Goal: Information Seeking & Learning: Learn about a topic

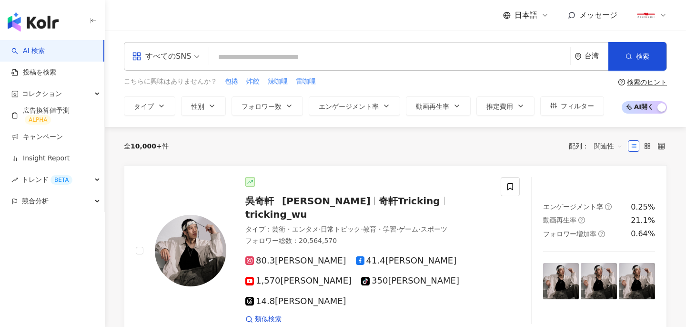
type input "*"
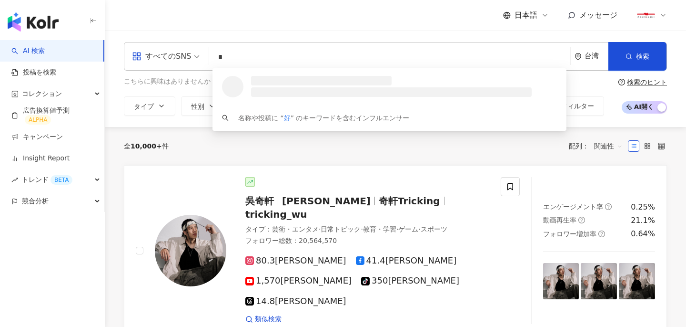
type input "*"
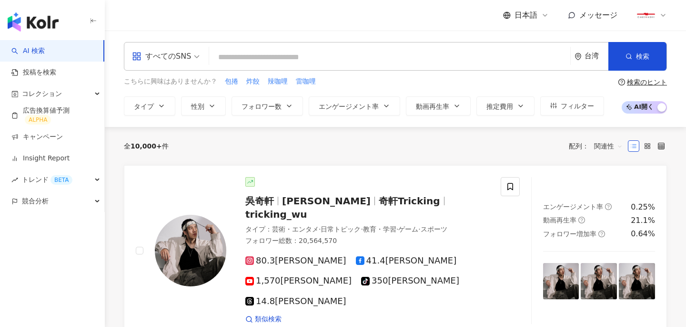
paste input "****"
type input "****"
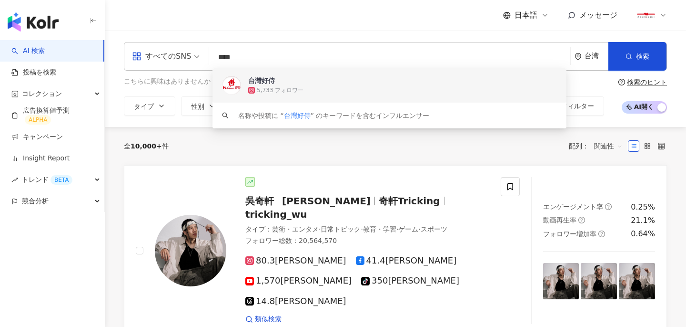
click at [314, 82] on span "台灣好侍" at bounding box center [384, 81] width 272 height 10
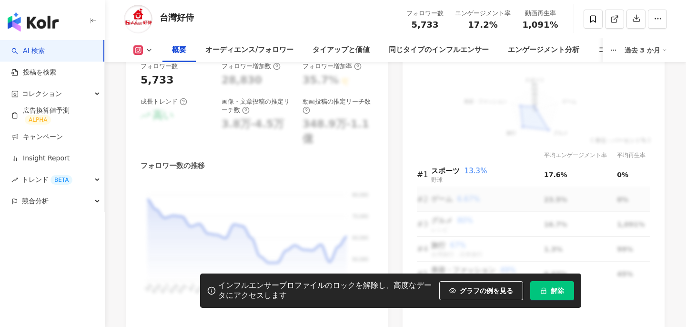
scroll to position [648, 0]
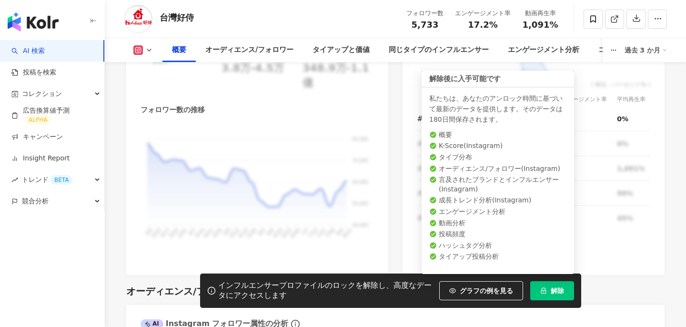
click at [552, 289] on span "解除" at bounding box center [557, 291] width 13 height 8
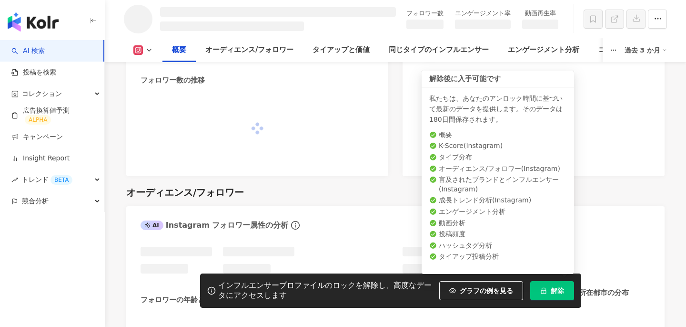
scroll to position [603, 0]
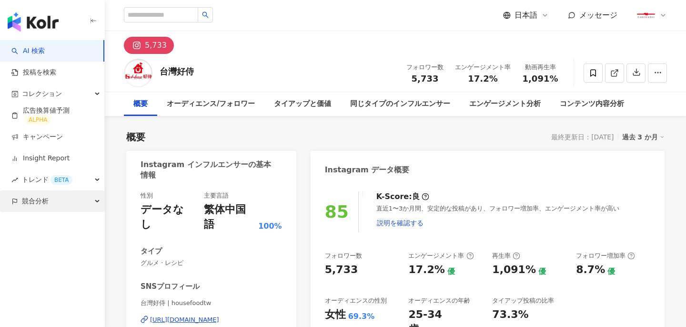
click at [51, 200] on div "競合分析" at bounding box center [52, 200] width 104 height 21
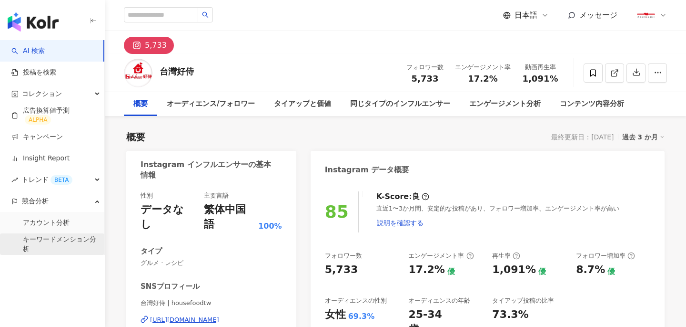
click at [58, 238] on link "キーワードメンション分析" at bounding box center [60, 244] width 74 height 19
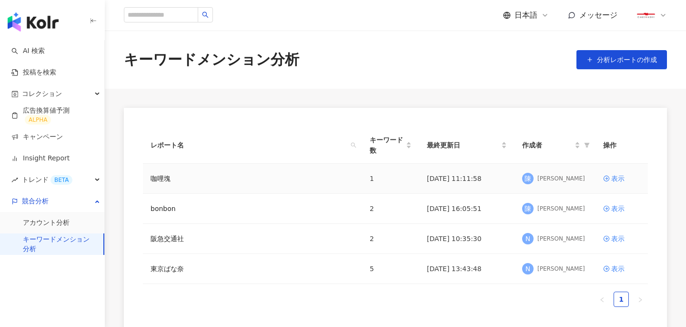
click at [229, 174] on div "咖哩塊" at bounding box center [253, 178] width 204 height 10
click at [615, 180] on div "表示" at bounding box center [618, 178] width 13 height 10
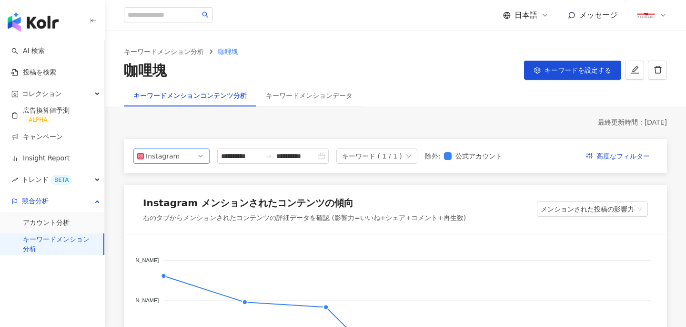
click at [188, 153] on span "Instagram" at bounding box center [171, 156] width 69 height 14
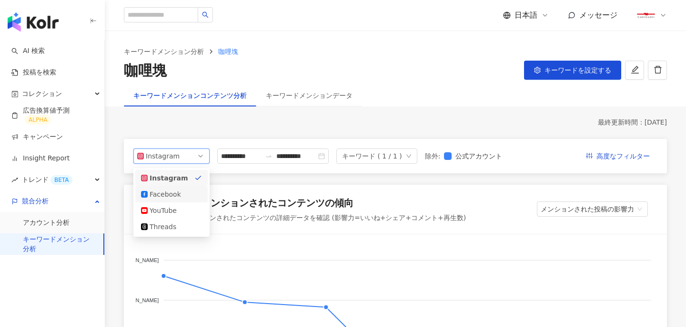
click at [174, 193] on div "Facebook" at bounding box center [165, 194] width 31 height 10
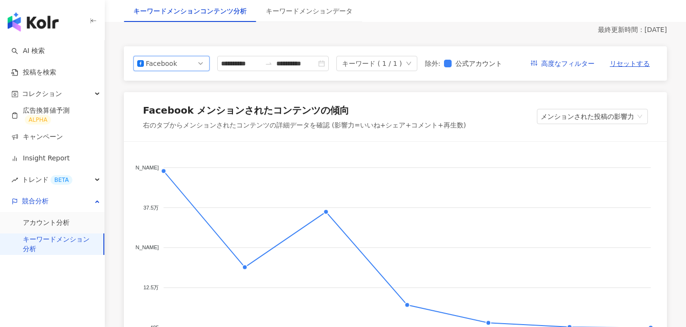
scroll to position [92, 0]
click at [178, 65] on span "Facebook" at bounding box center [171, 64] width 69 height 14
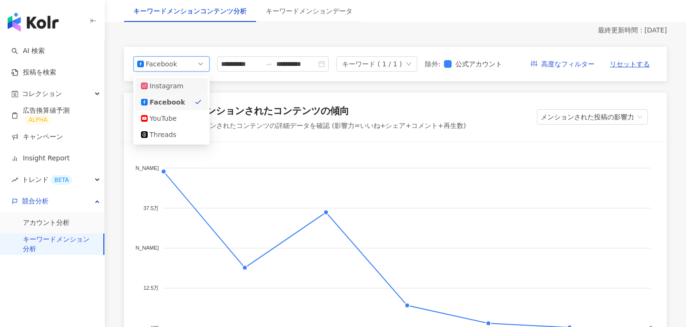
click at [174, 85] on div "Instagram" at bounding box center [165, 86] width 31 height 10
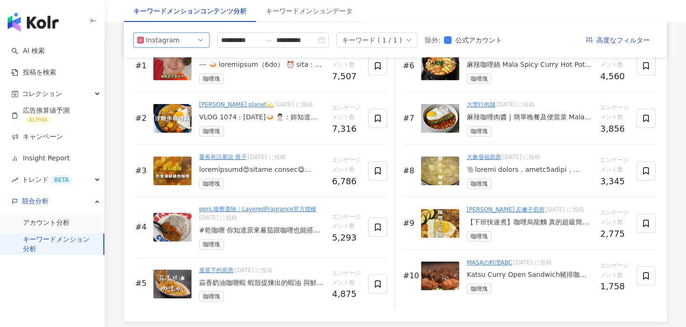
scroll to position [1479, 0]
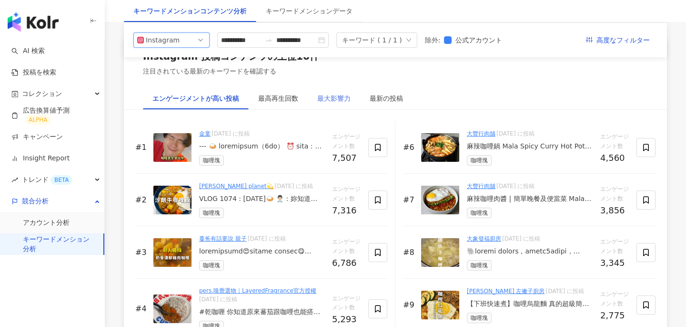
click at [351, 104] on div "最大影響力" at bounding box center [334, 98] width 52 height 22
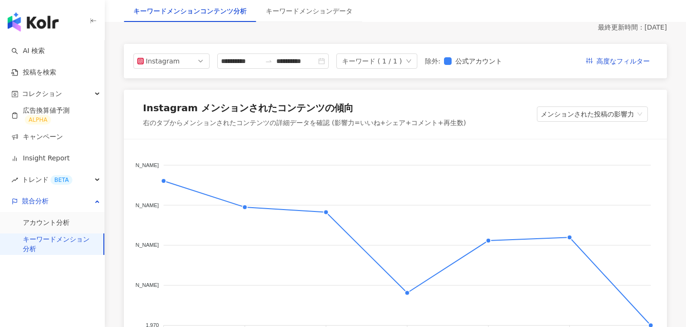
scroll to position [0, 0]
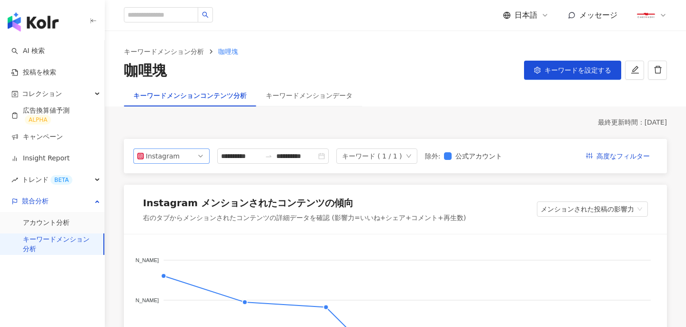
click at [184, 153] on span "Instagram" at bounding box center [171, 156] width 69 height 14
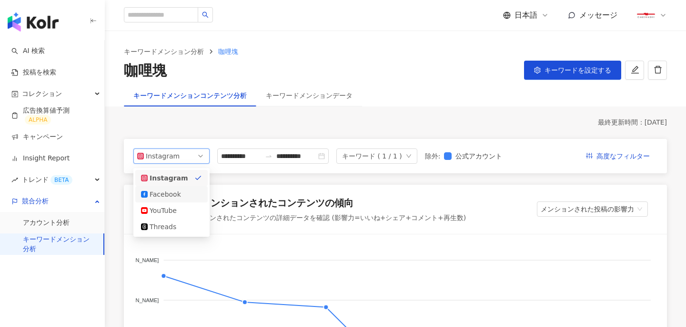
click at [165, 193] on div "Facebook" at bounding box center [165, 194] width 31 height 10
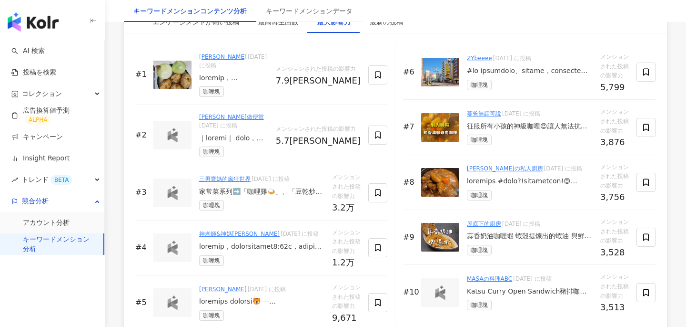
scroll to position [1581, 0]
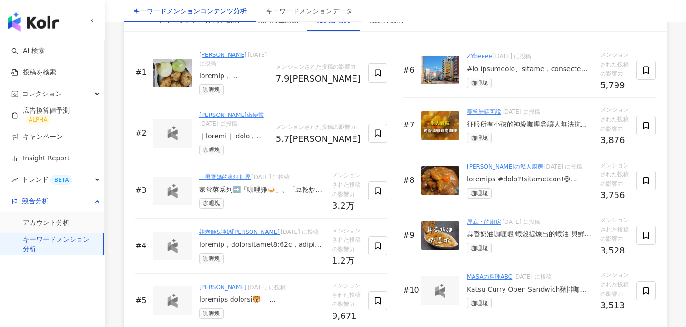
click at [555, 174] on div at bounding box center [530, 179] width 126 height 10
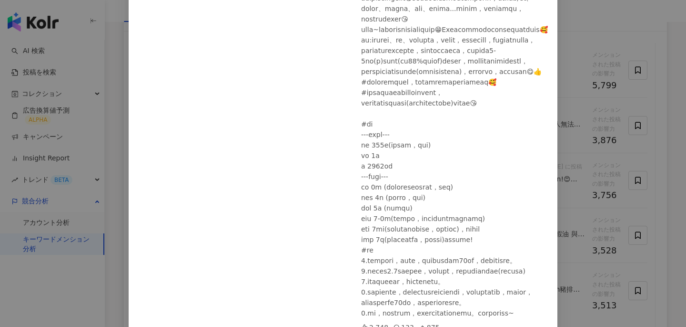
scroll to position [148, 0]
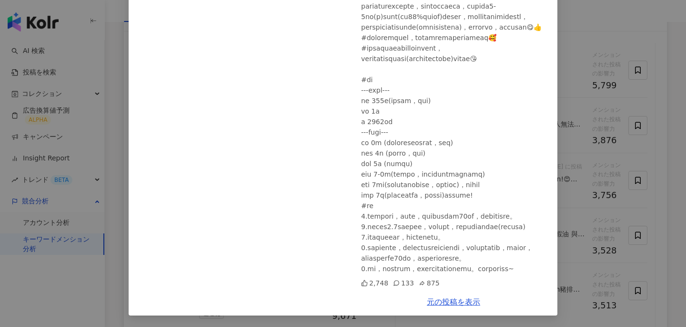
click at [607, 172] on div "[PERSON_NAME]の私人廚房 [DATE] 2,748 133 875 元の投稿を表示" at bounding box center [343, 163] width 686 height 327
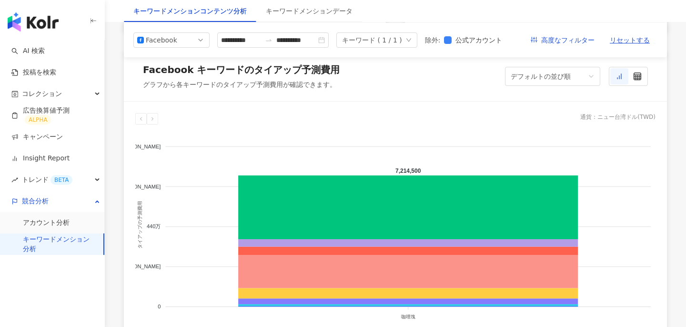
scroll to position [791, 0]
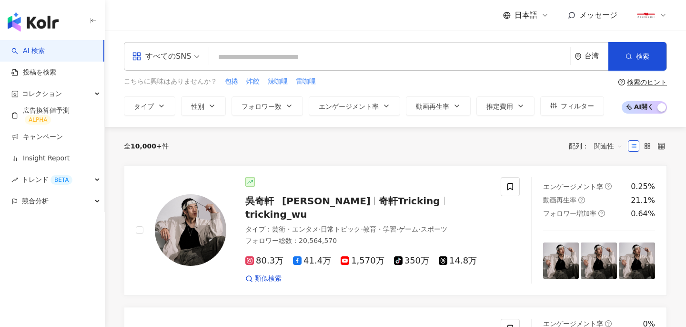
click at [338, 60] on input "search" at bounding box center [390, 57] width 354 height 18
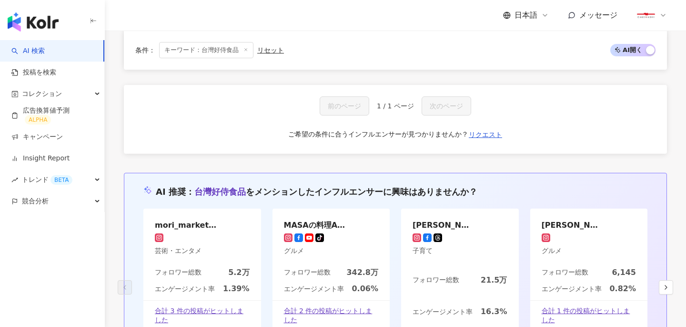
scroll to position [988, 0]
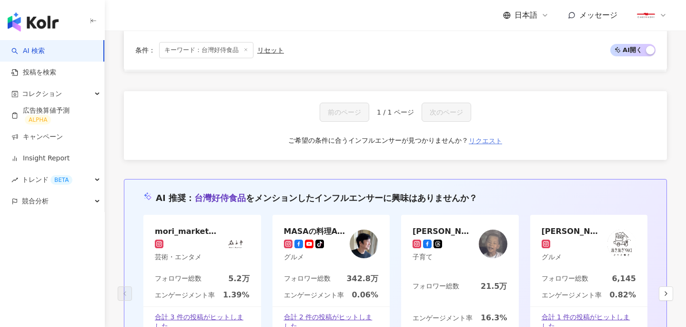
type input "******"
click at [489, 137] on span "リクエスト" at bounding box center [485, 141] width 33 height 8
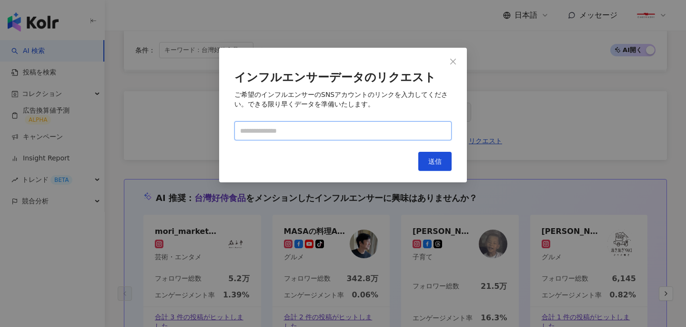
click at [334, 124] on input "text" at bounding box center [343, 130] width 217 height 19
paste input "**********"
type input "**********"
click at [436, 161] on span "送信" at bounding box center [435, 161] width 13 height 8
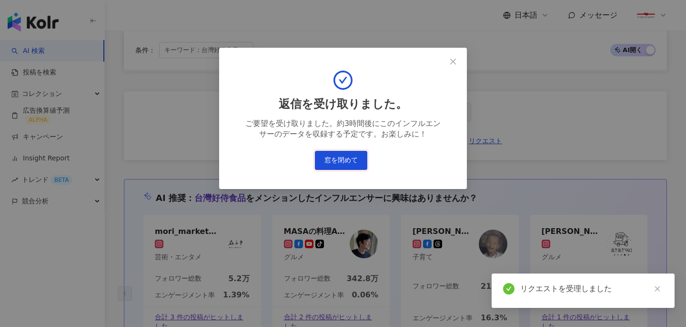
click at [346, 157] on button "窓を閉めて" at bounding box center [341, 160] width 52 height 19
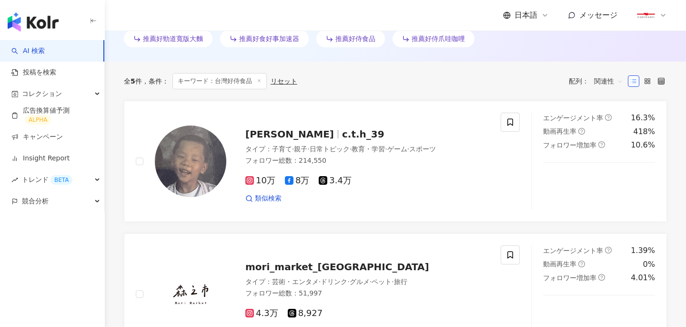
scroll to position [0, 0]
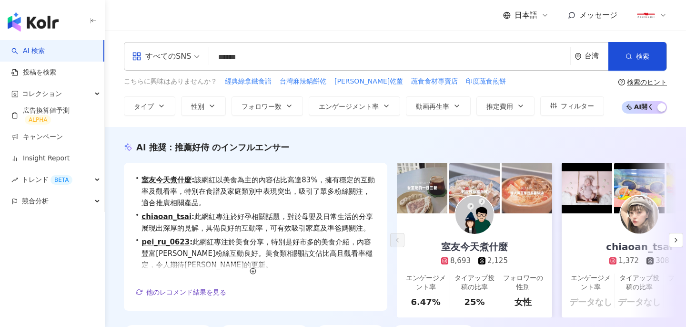
click at [309, 60] on input "******" at bounding box center [390, 57] width 354 height 18
click at [626, 51] on button "検索" at bounding box center [638, 56] width 58 height 29
